Goal: Task Accomplishment & Management: Manage account settings

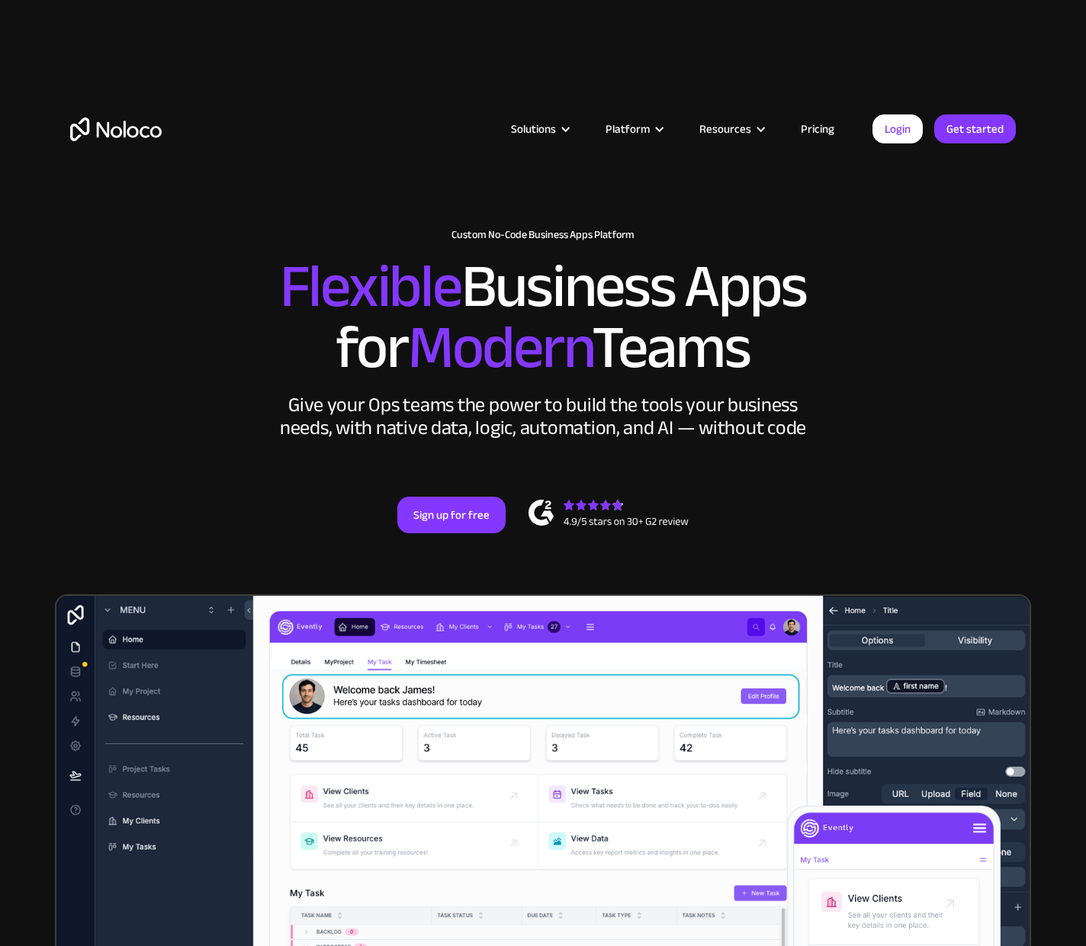
click at [899, 140] on link "Login" at bounding box center [898, 128] width 50 height 29
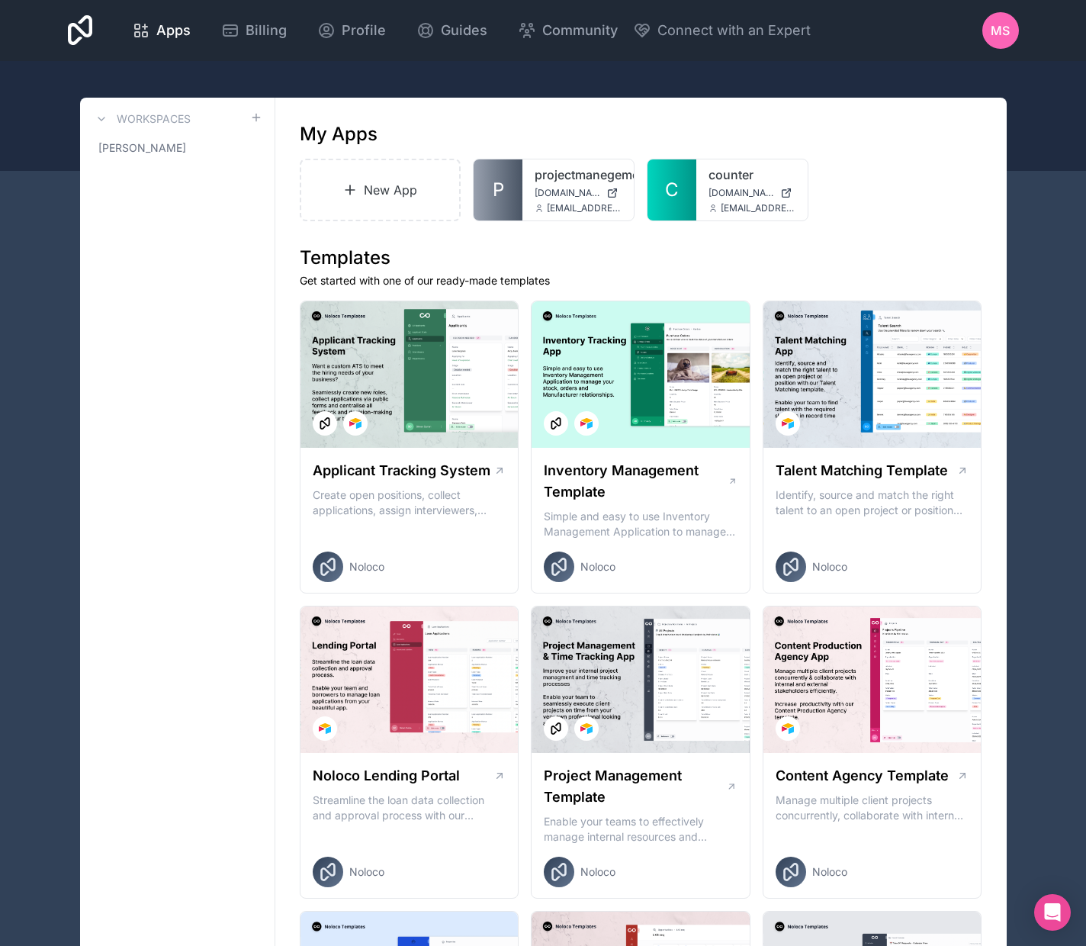
click at [261, 41] on link "Billing" at bounding box center [254, 31] width 90 height 34
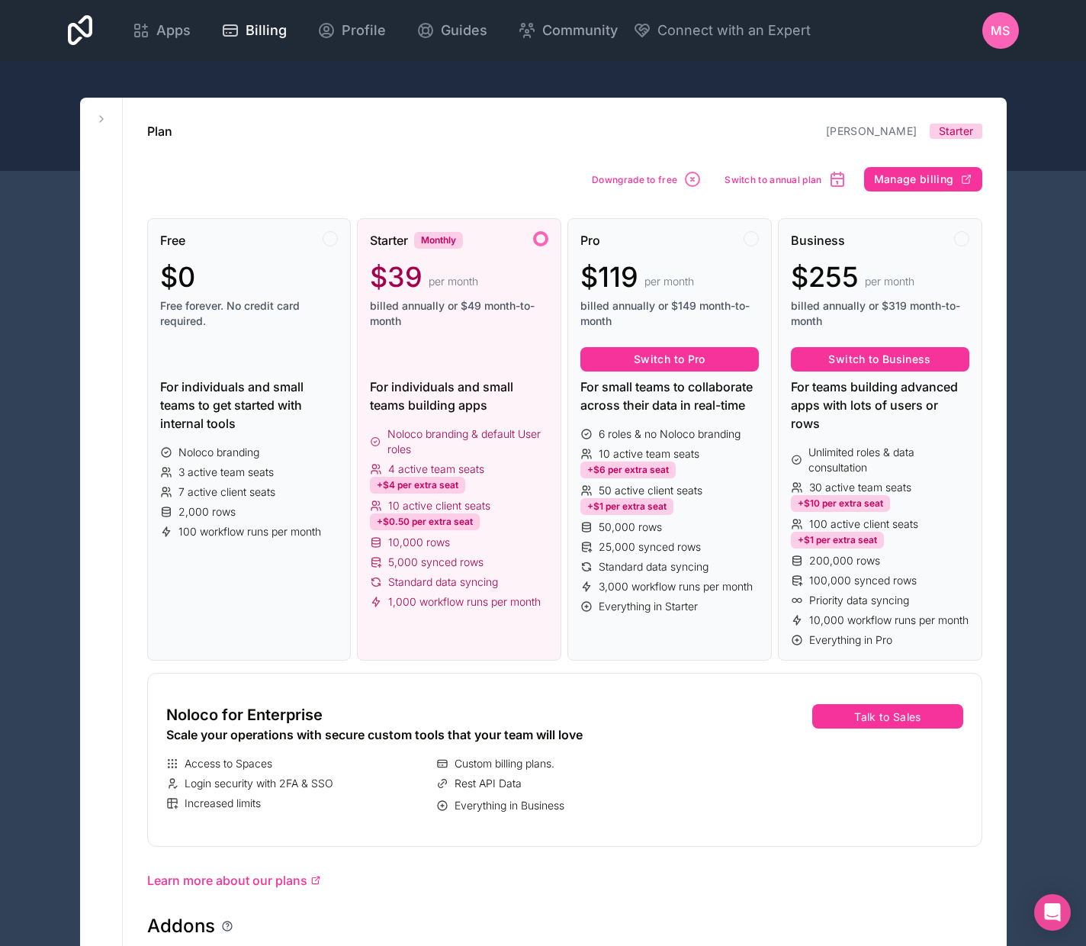
click at [333, 241] on div at bounding box center [330, 238] width 15 height 15
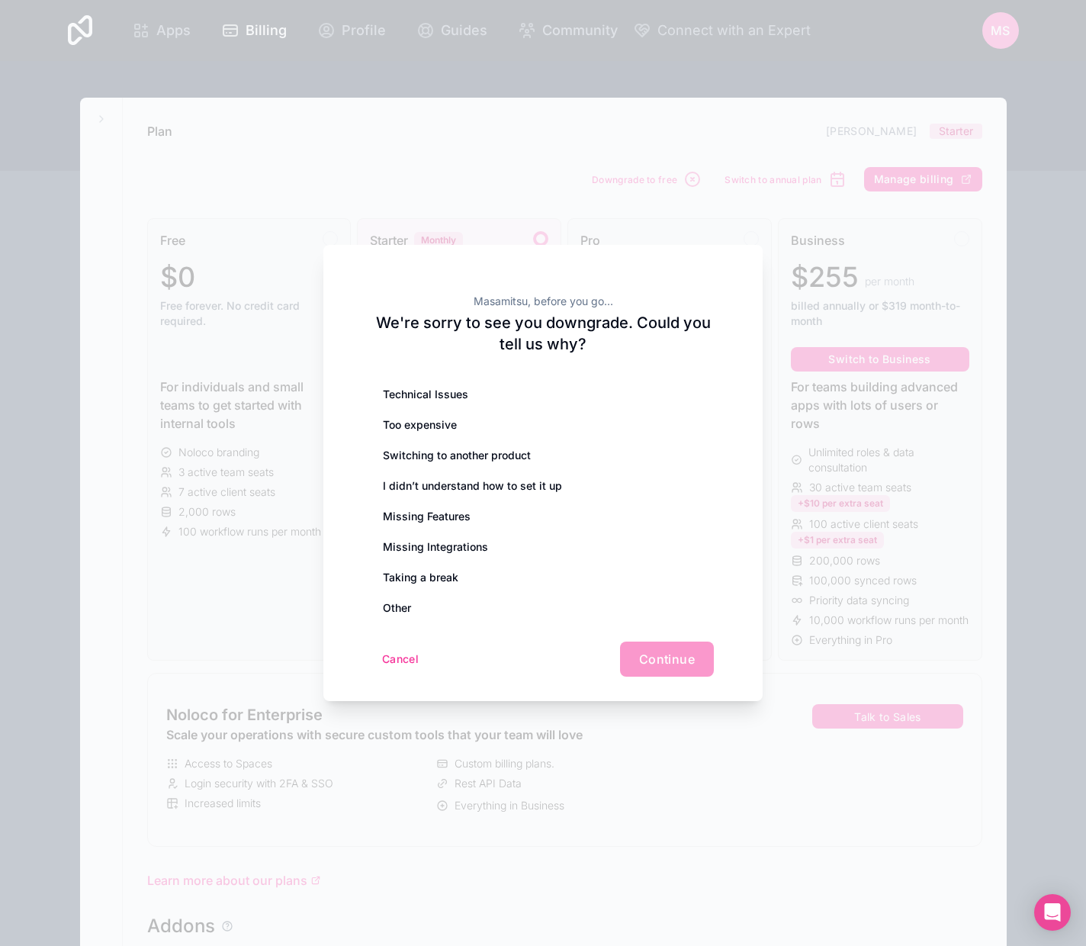
click at [565, 455] on div "Switching to another product" at bounding box center [543, 455] width 342 height 31
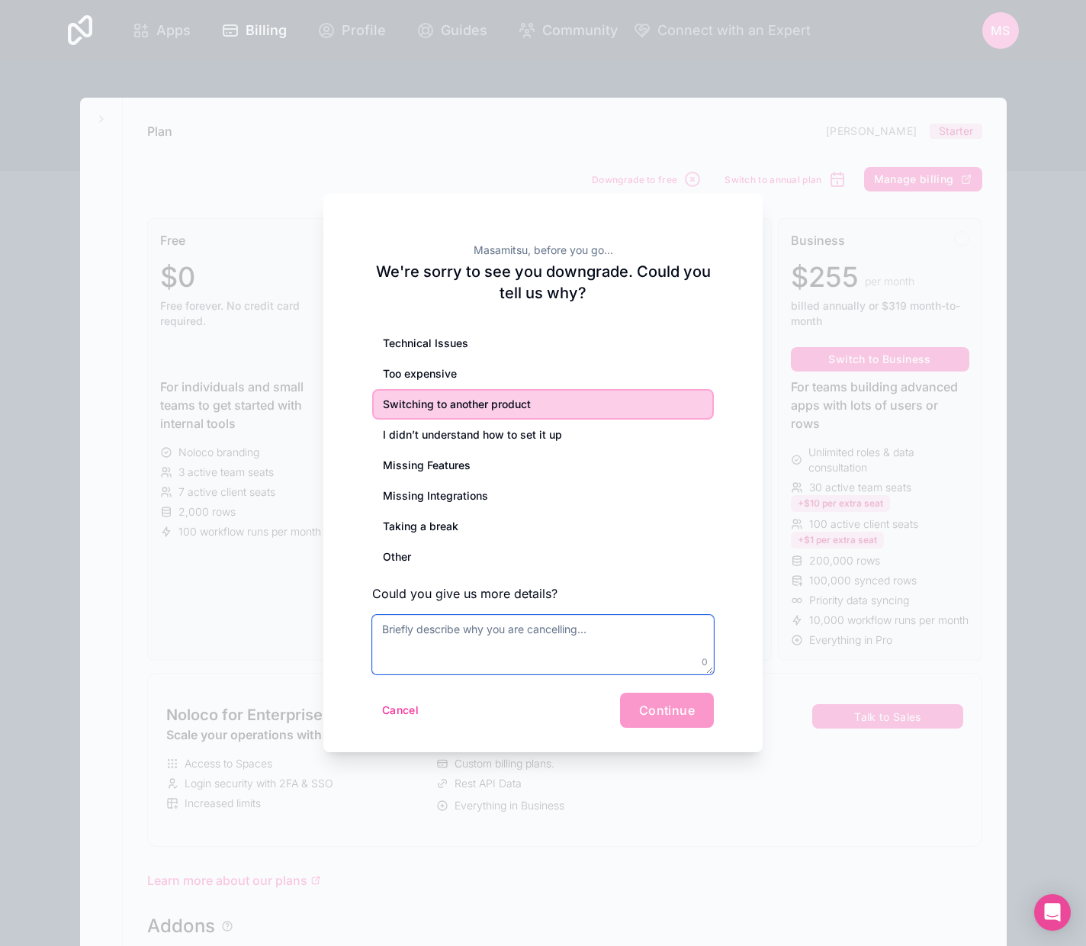
click at [576, 644] on textarea at bounding box center [543, 644] width 342 height 59
paste textarea "lovable"
click at [476, 716] on div "Cancel Continue" at bounding box center [543, 710] width 342 height 35
click at [664, 721] on div "Cancel Continue" at bounding box center [543, 710] width 342 height 35
click at [513, 660] on textarea "lovable" at bounding box center [543, 644] width 342 height 59
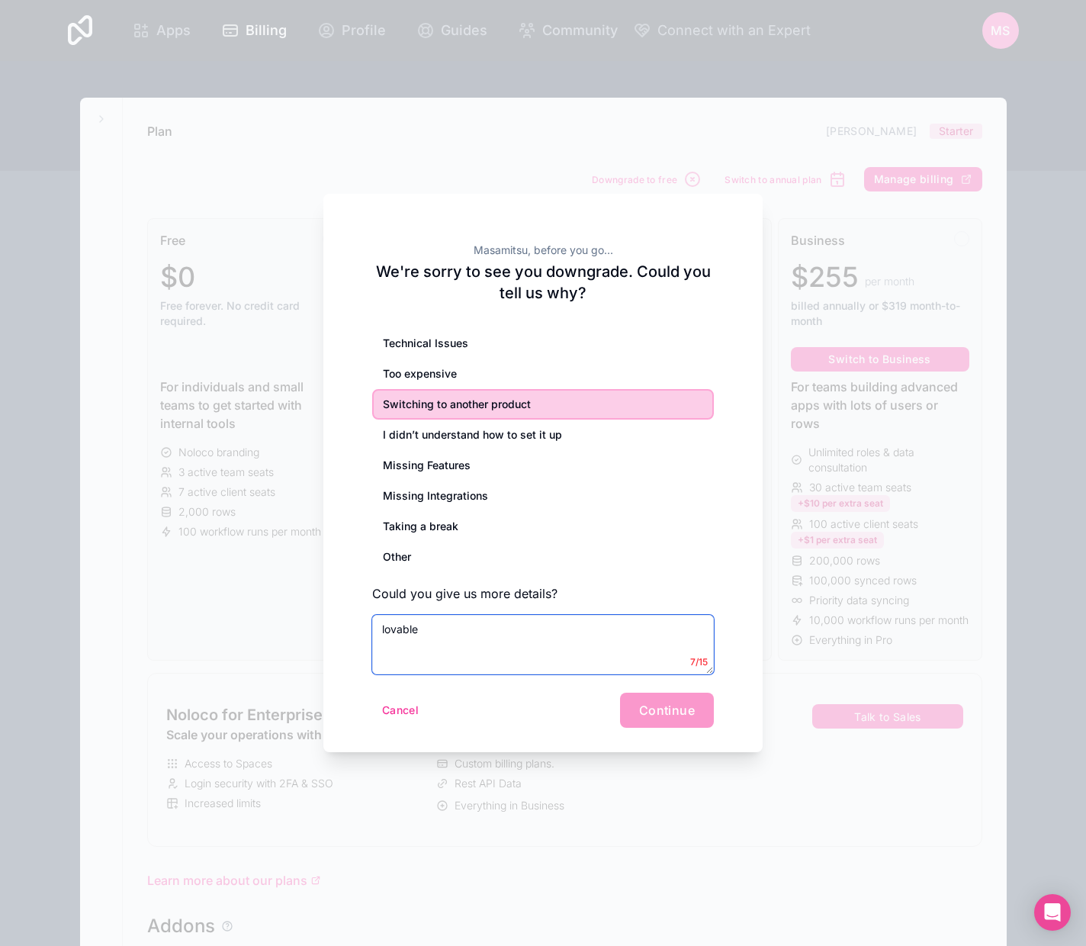
click at [496, 650] on textarea "lovable" at bounding box center [543, 644] width 342 height 59
type textarea "Switching lovable"
click at [657, 710] on span "Continue" at bounding box center [667, 709] width 56 height 15
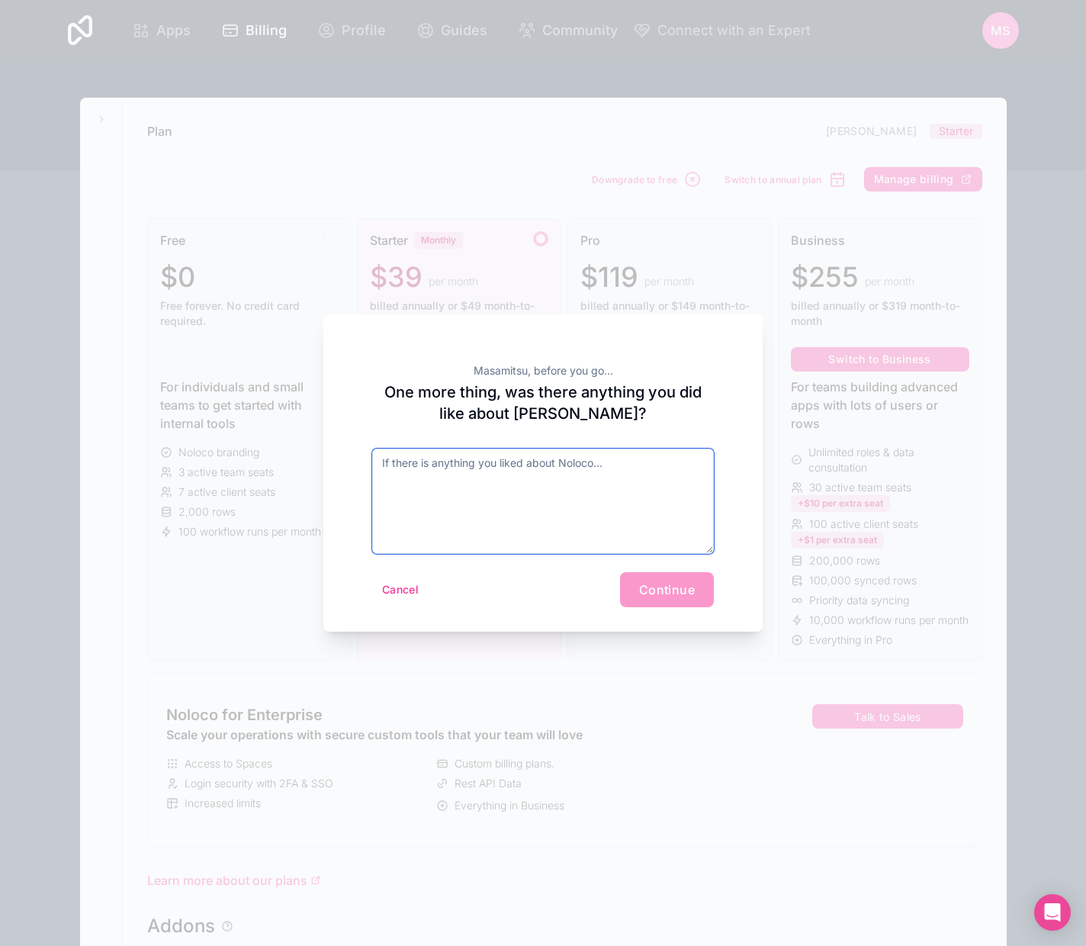
click at [555, 503] on textarea at bounding box center [543, 500] width 342 height 105
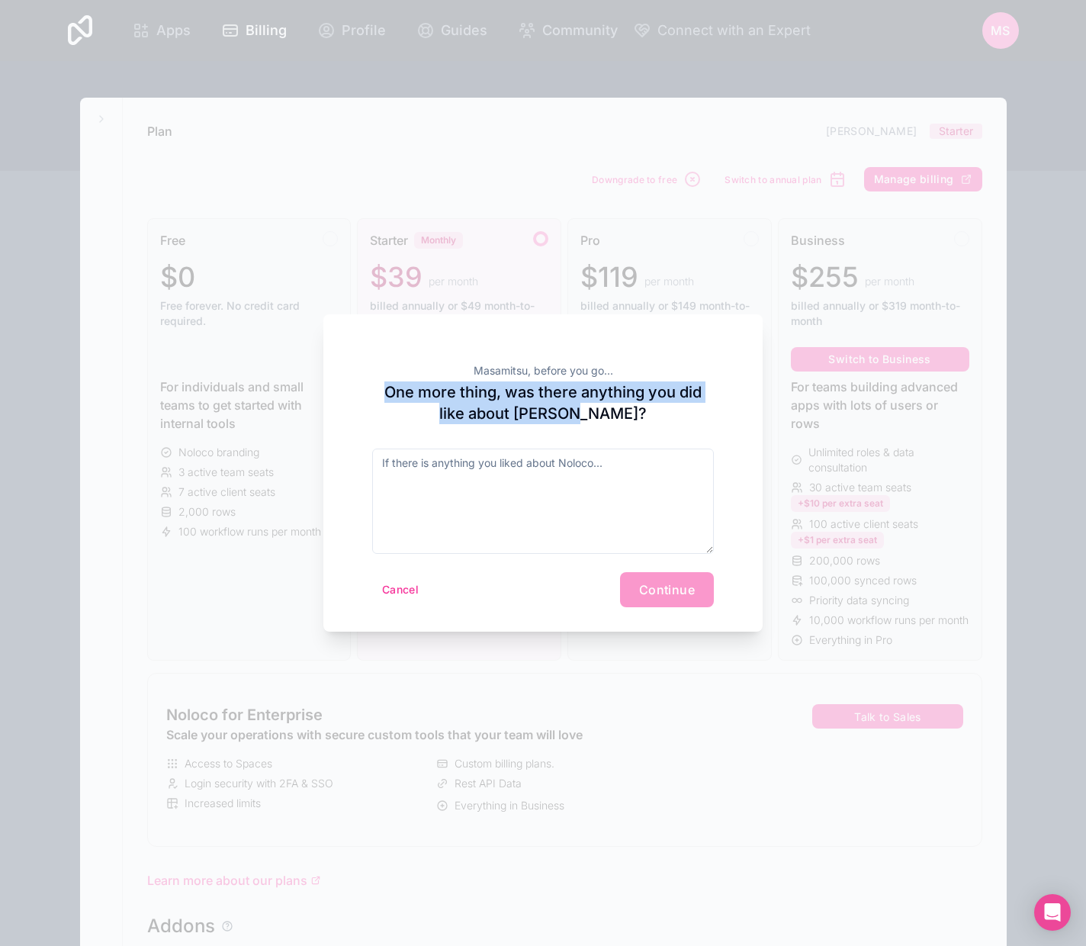
drag, startPoint x: 638, startPoint y: 413, endPoint x: 387, endPoint y: 389, distance: 252.9
click at [387, 389] on h2 "One more thing, was there anything you did like about Noloco?" at bounding box center [543, 402] width 342 height 43
copy h2 "One more thing, was there anything you did like about Noloco?"
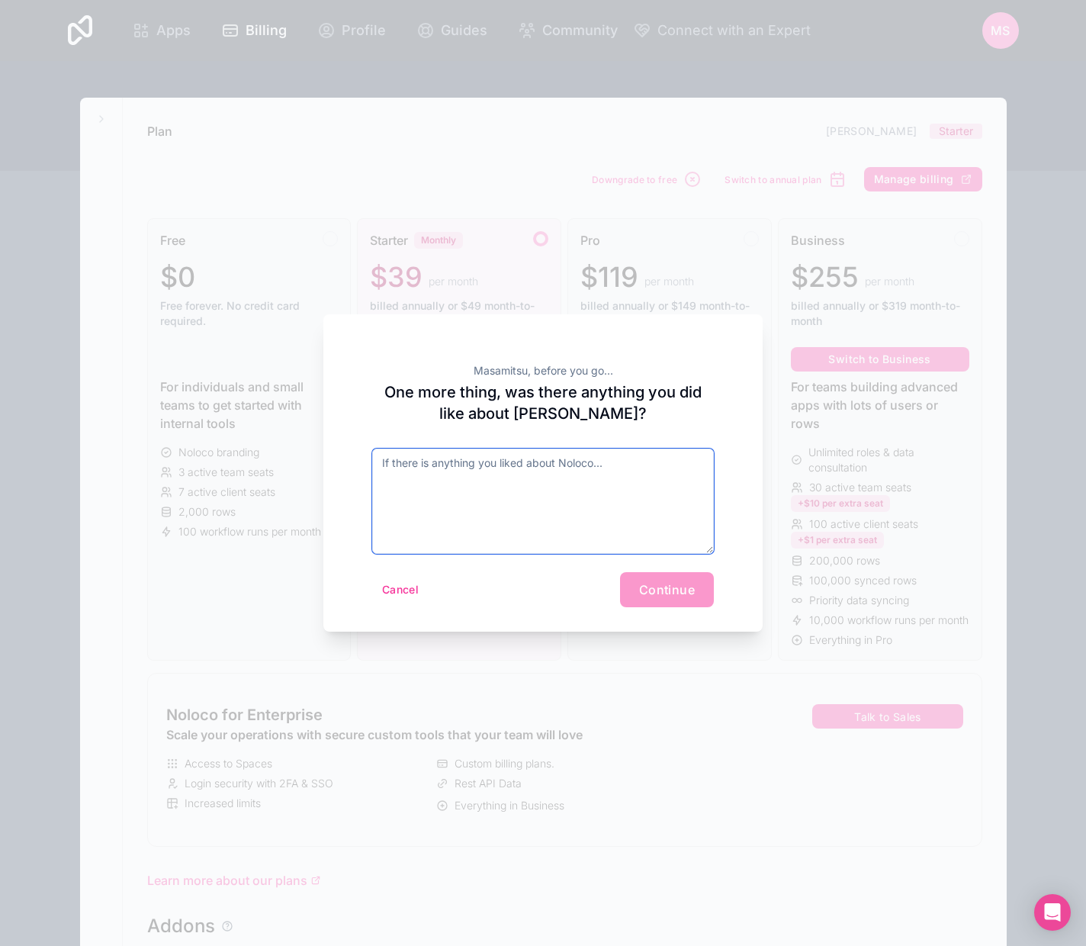
click at [521, 474] on textarea at bounding box center [543, 500] width 342 height 105
paste textarea "UI was excellent"
type textarea "UI was excellent"
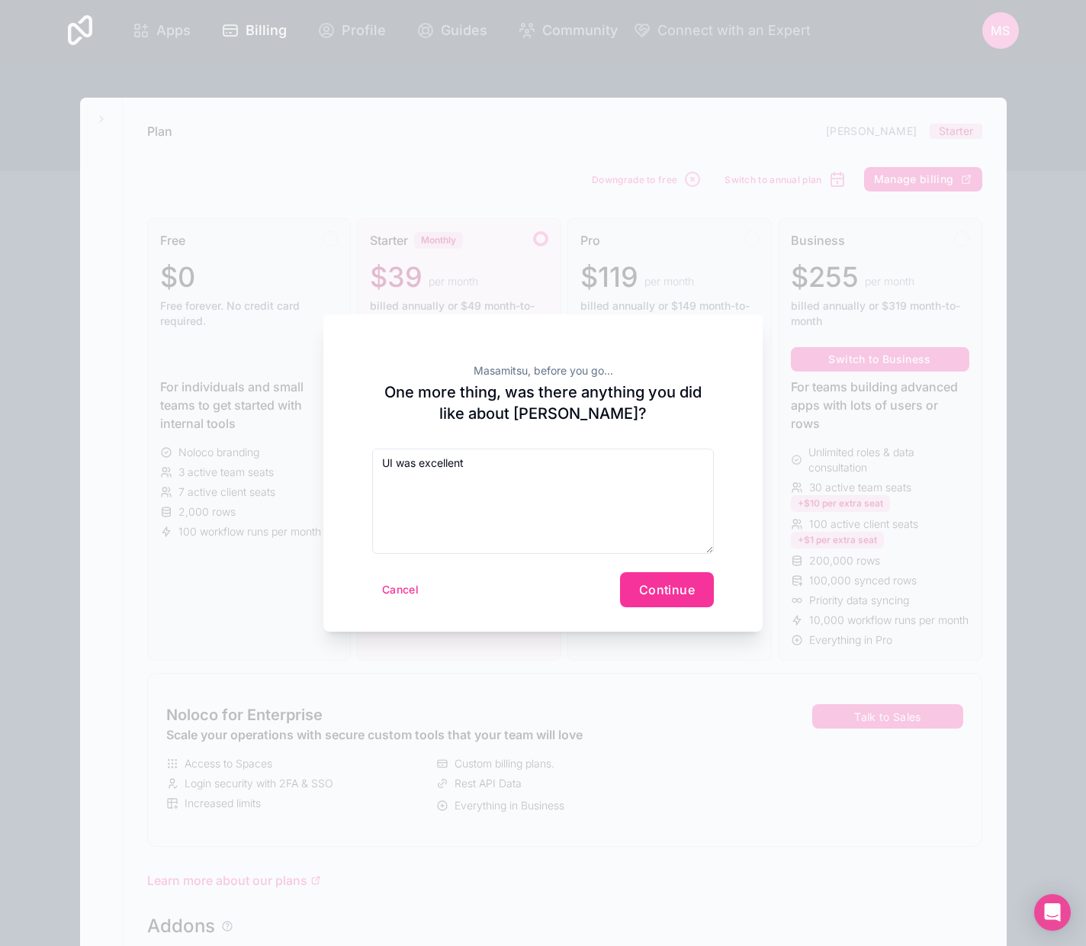
click at [666, 586] on span "Continue" at bounding box center [667, 589] width 56 height 15
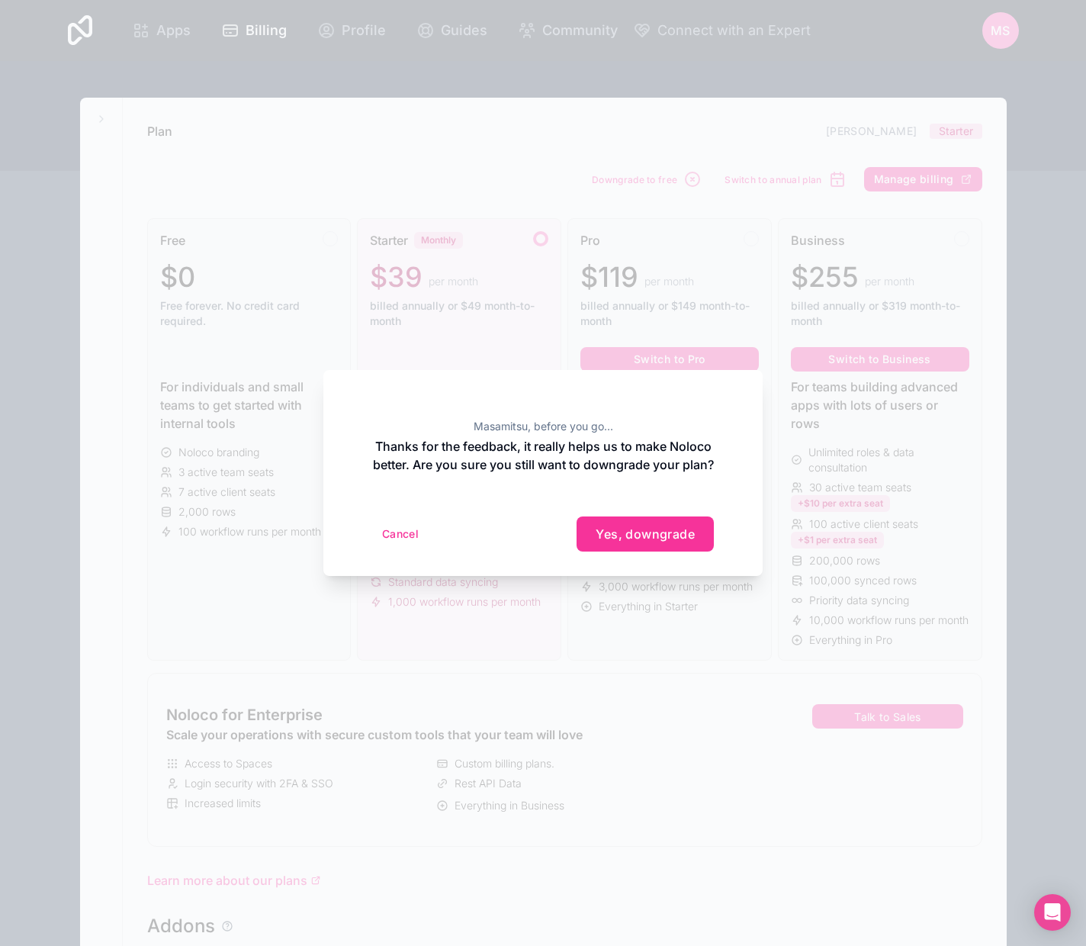
click at [663, 542] on span "Yes, downgrade" at bounding box center [645, 533] width 99 height 15
